Goal: Information Seeking & Learning: Learn about a topic

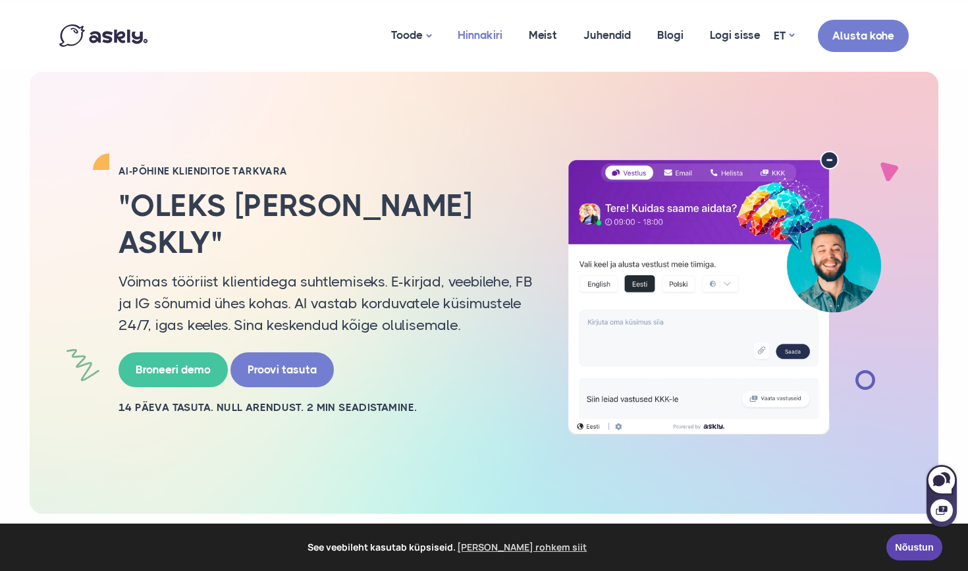
click at [489, 32] on link "Hinnakiri" at bounding box center [479, 35] width 71 height 64
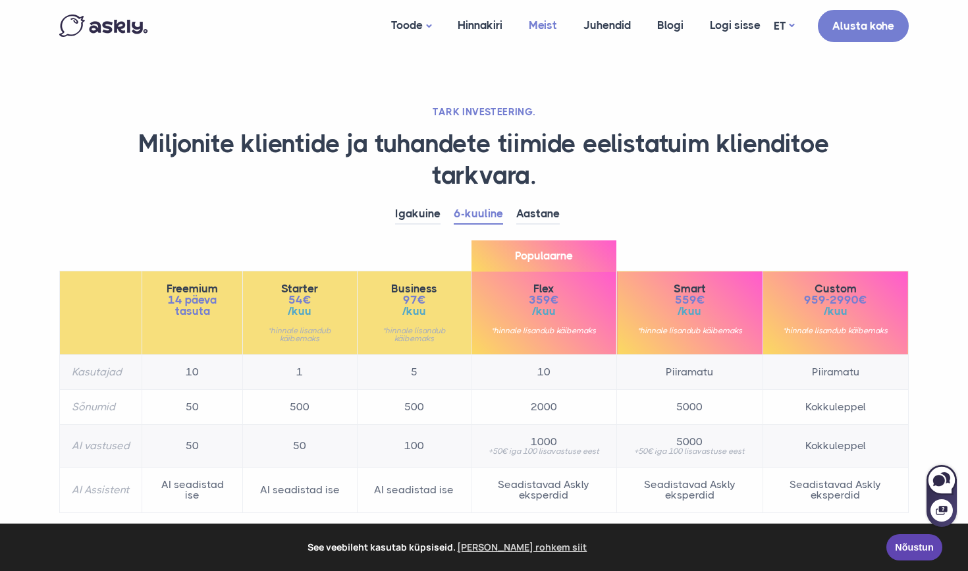
click at [536, 30] on link "Meist" at bounding box center [543, 25] width 55 height 51
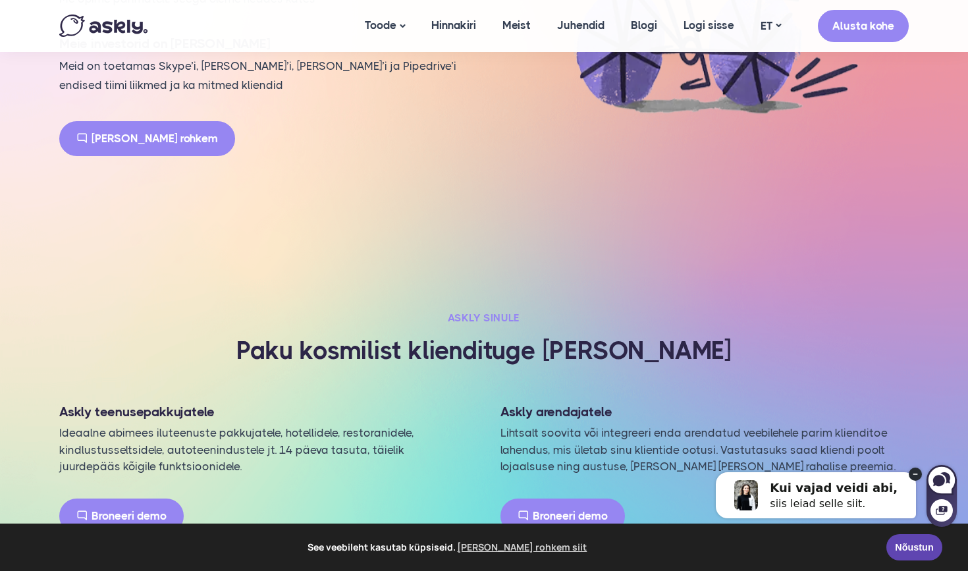
scroll to position [1474, 0]
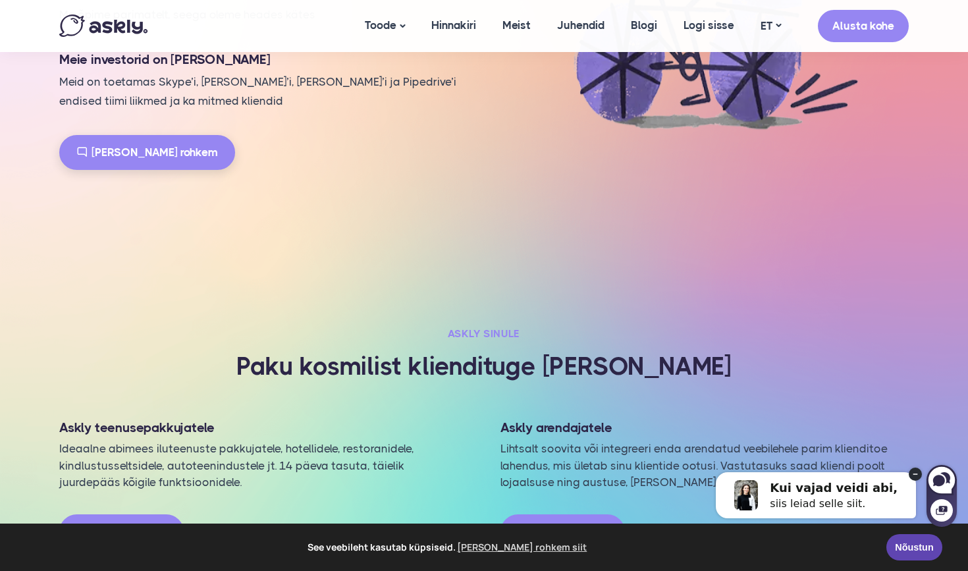
click at [146, 139] on link "Loe rohkem" at bounding box center [147, 152] width 176 height 35
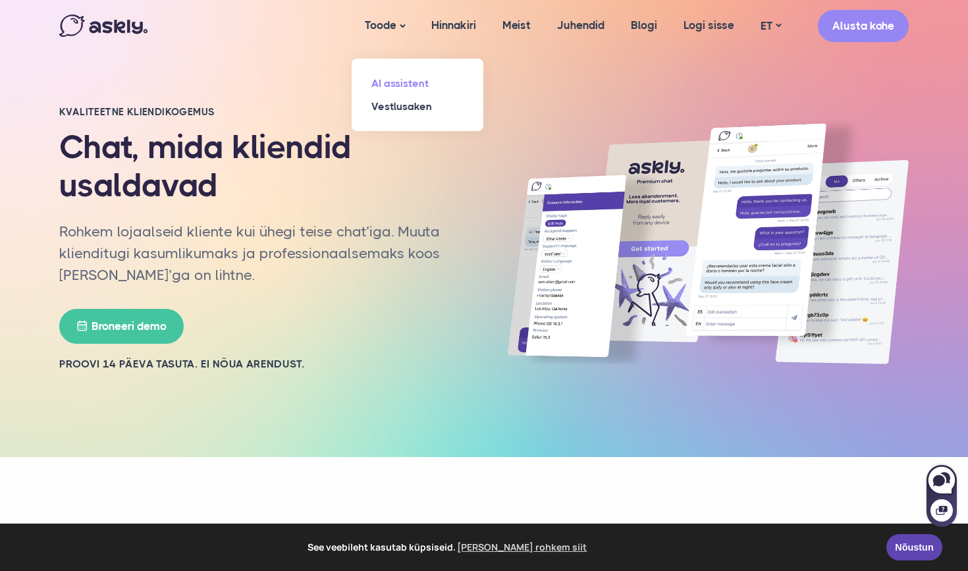
click at [382, 78] on link "AI assistent" at bounding box center [418, 83] width 132 height 23
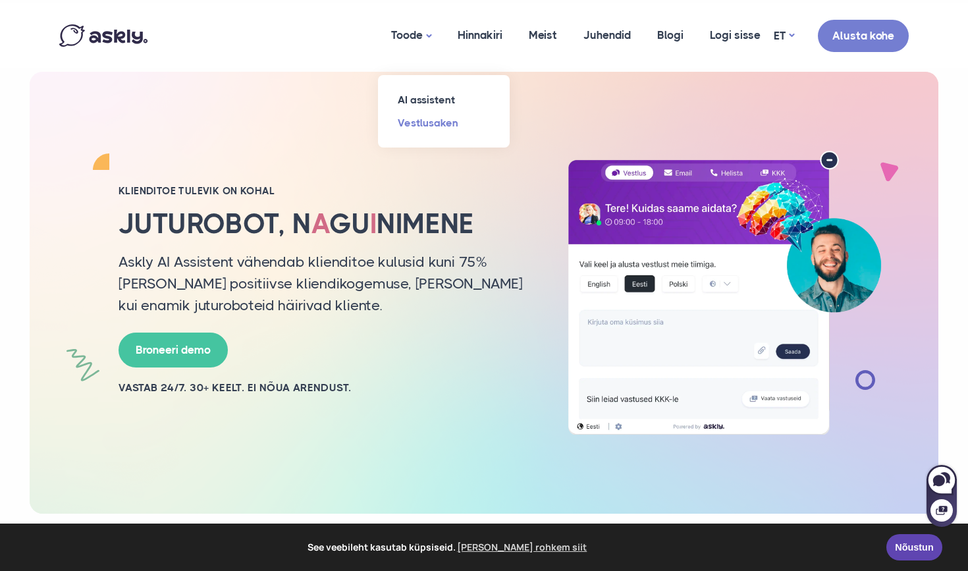
click at [418, 119] on link "Vestlusaken" at bounding box center [444, 122] width 132 height 23
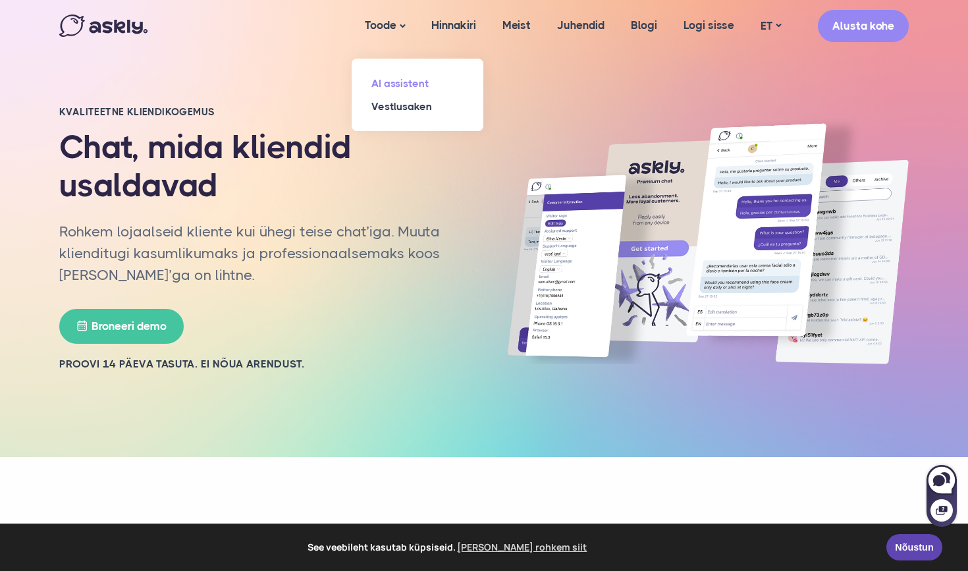
click at [393, 84] on link "AI assistent" at bounding box center [418, 83] width 132 height 23
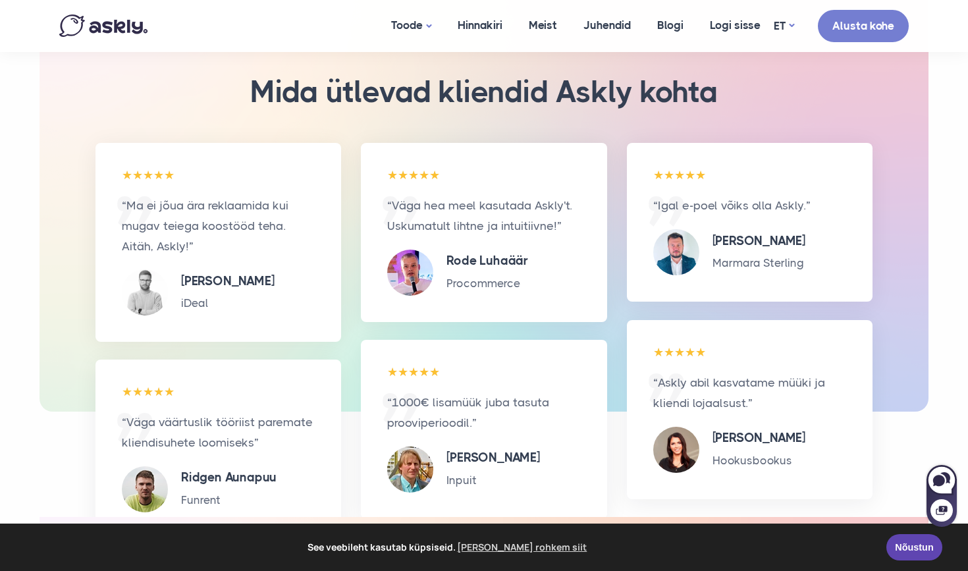
scroll to position [3217, 0]
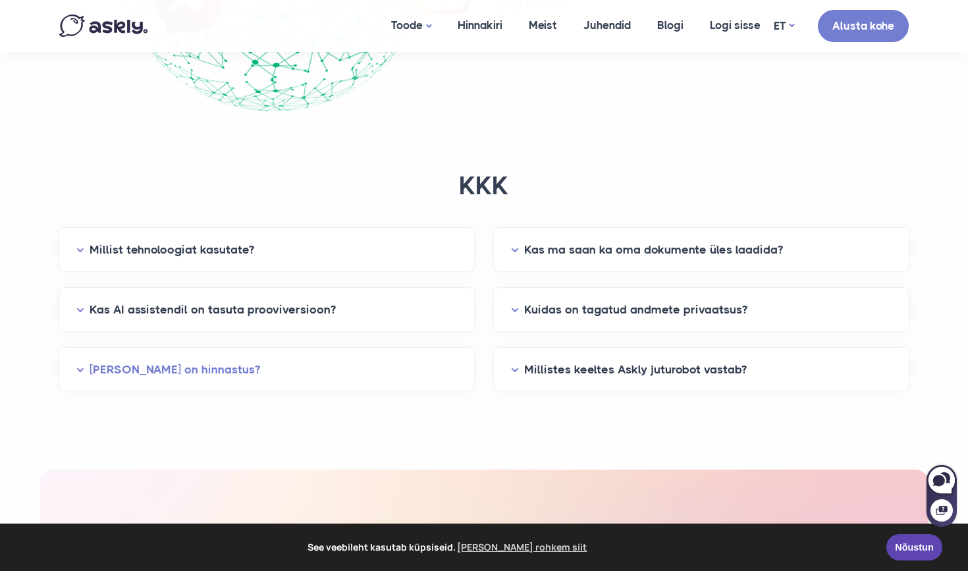
click at [203, 364] on button "[PERSON_NAME] on hinnastus?" at bounding box center [266, 369] width 381 height 20
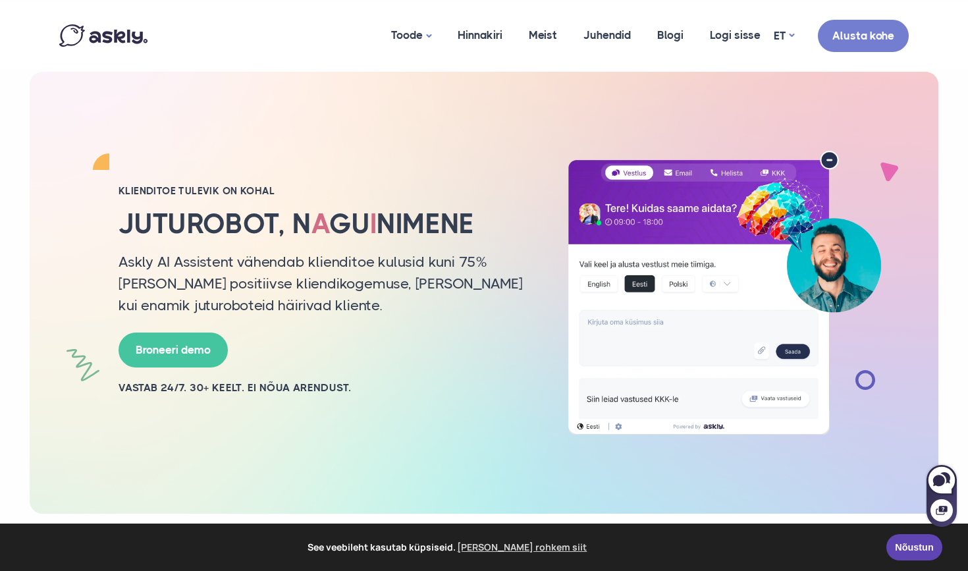
scroll to position [0, 0]
